Goal: Information Seeking & Learning: Learn about a topic

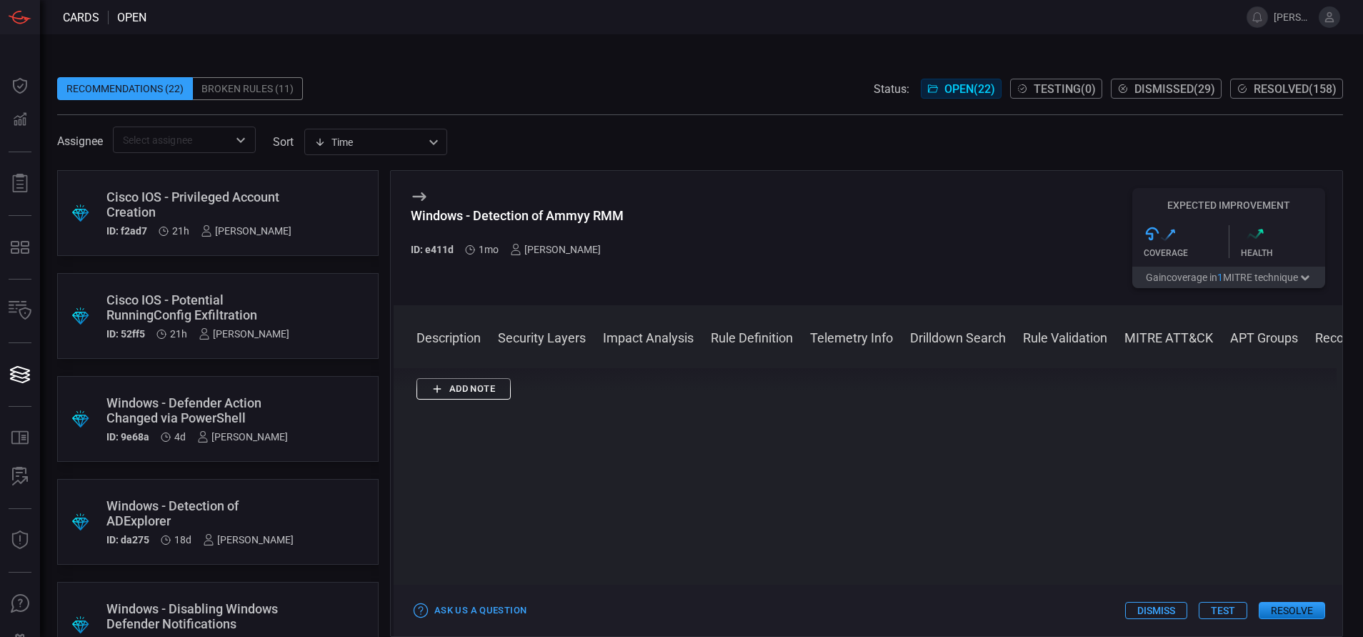
click at [192, 208] on div "Cisco IOS - Privileged Account Creation" at bounding box center [198, 204] width 185 height 30
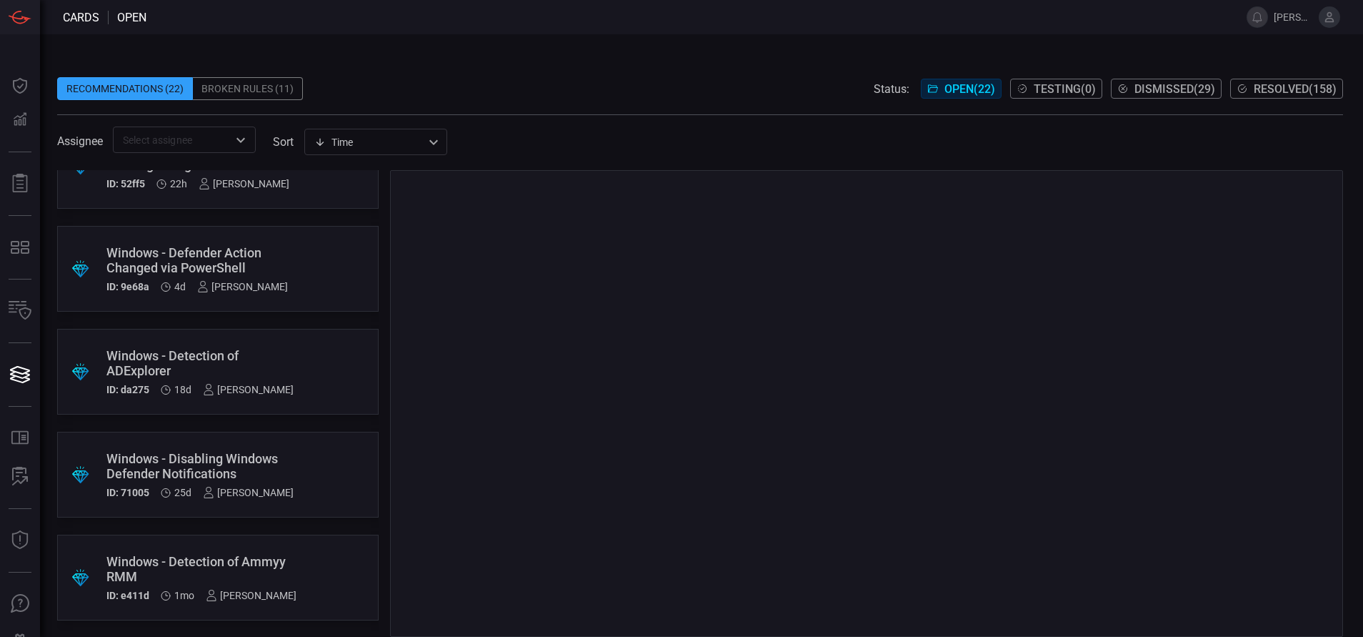
scroll to position [151, 0]
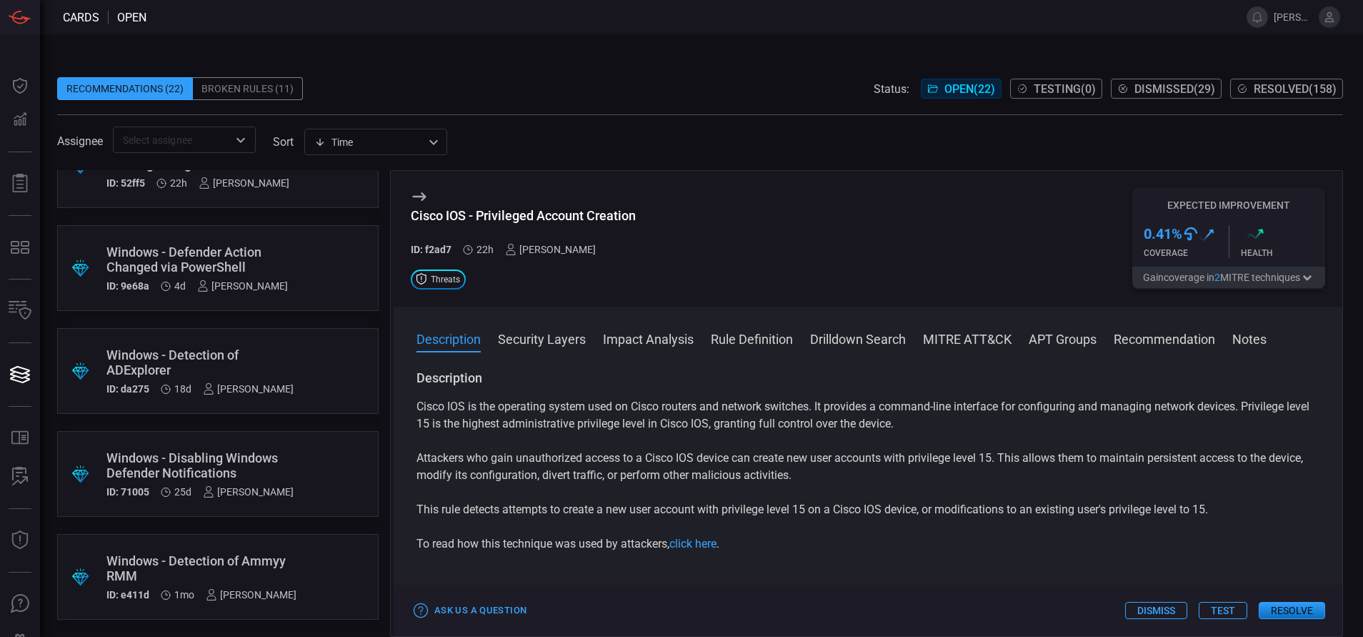
click at [216, 466] on div "Windows - Disabling Windows Defender Notifications" at bounding box center [199, 465] width 187 height 30
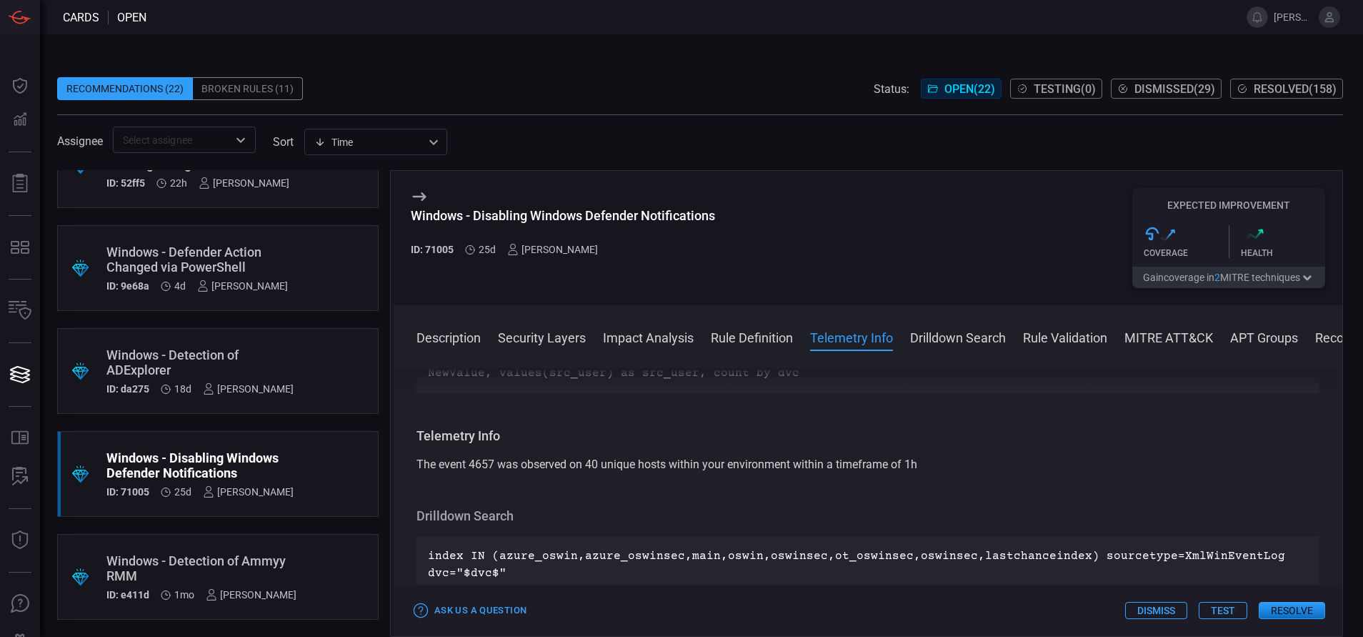
scroll to position [732, 0]
click at [196, 565] on div "Windows - Detection of Ammyy RMM" at bounding box center [201, 568] width 190 height 30
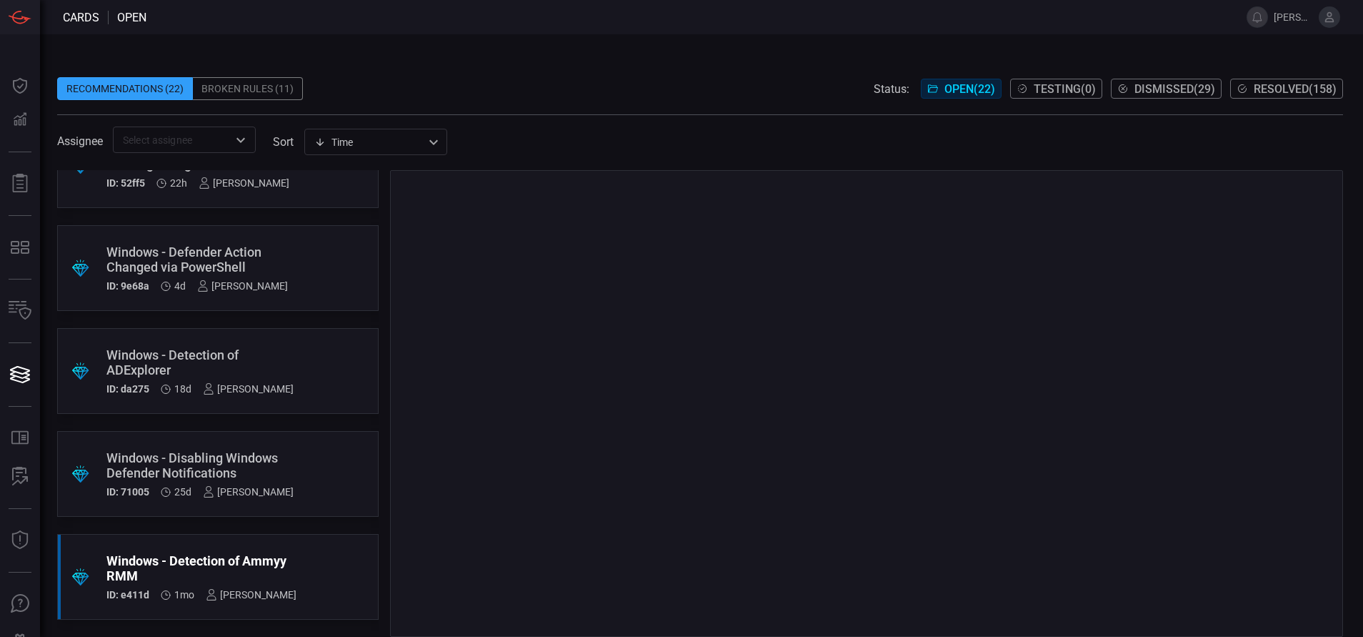
click at [219, 477] on div "Windows - Disabling Windows Defender Notifications" at bounding box center [199, 465] width 187 height 30
